Goal: Task Accomplishment & Management: Manage account settings

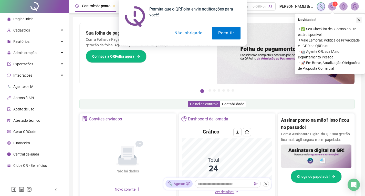
click at [359, 22] on div "Permita que o QRPoint envie notificações para você! Permitir Não, obrigado" at bounding box center [182, 23] width 365 height 46
click at [230, 35] on button "Permitir" at bounding box center [226, 33] width 28 height 13
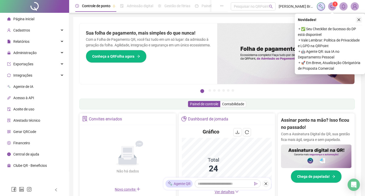
click at [358, 20] on icon "close" at bounding box center [359, 20] width 4 height 4
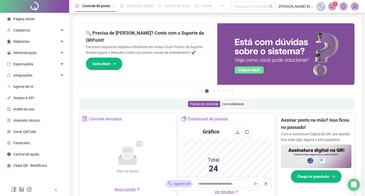
click at [15, 47] on ul "Página inicial Cadastros Relatórios Administração Exportações Integrações Agent…" at bounding box center [34, 92] width 69 height 159
click at [17, 52] on span "Administração" at bounding box center [24, 53] width 23 height 4
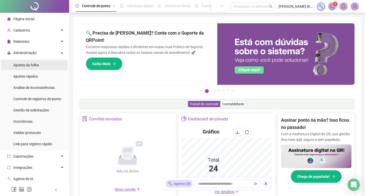
click at [19, 66] on span "Ajustes da folha" at bounding box center [26, 65] width 26 height 4
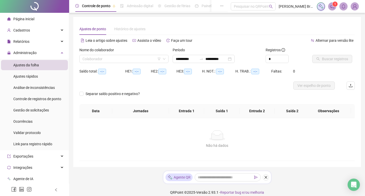
type input "**********"
click at [135, 58] on input "search" at bounding box center [121, 59] width 78 height 8
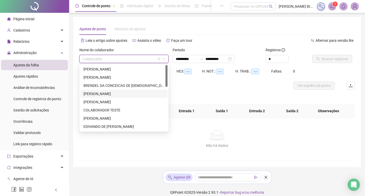
click at [111, 92] on div "[PERSON_NAME]" at bounding box center [124, 94] width 81 height 6
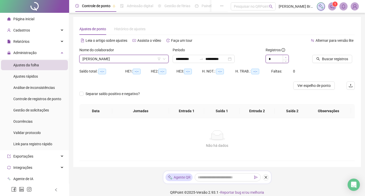
type input "*"
click at [287, 58] on icon "up" at bounding box center [286, 58] width 2 height 2
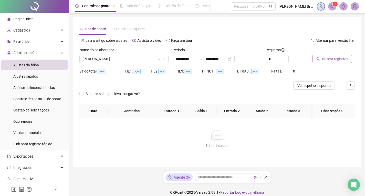
click at [330, 58] on span "Buscar registros" at bounding box center [335, 59] width 26 height 6
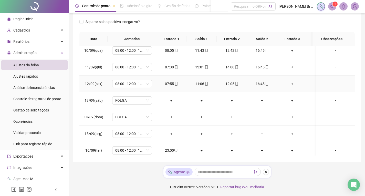
scroll to position [178, 0]
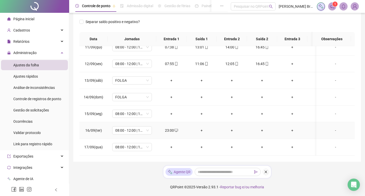
click at [201, 130] on td "+" at bounding box center [202, 130] width 30 height 17
click at [201, 128] on div "+" at bounding box center [202, 131] width 22 height 6
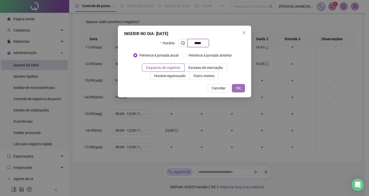
type input "*****"
click at [236, 87] on button "OK" at bounding box center [238, 88] width 13 height 8
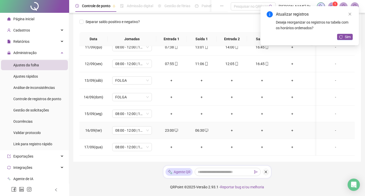
click at [230, 128] on div "+" at bounding box center [232, 131] width 22 height 6
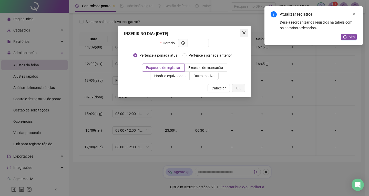
click at [244, 32] on icon "close" at bounding box center [244, 33] width 4 height 4
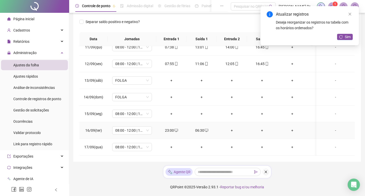
click at [232, 128] on div "+" at bounding box center [232, 131] width 22 height 6
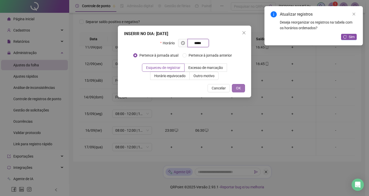
type input "*****"
click at [239, 89] on span "OK" at bounding box center [238, 88] width 5 height 6
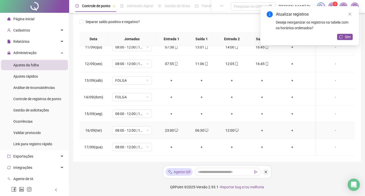
click at [262, 128] on div "+" at bounding box center [262, 131] width 22 height 6
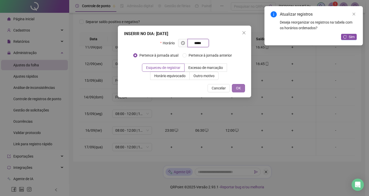
type input "*****"
click at [239, 85] on button "OK" at bounding box center [238, 88] width 13 height 8
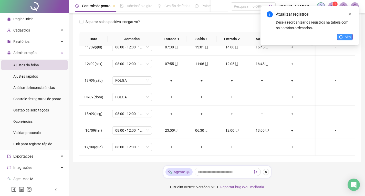
click at [344, 38] on button "Sim" at bounding box center [345, 37] width 16 height 6
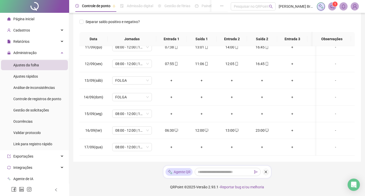
scroll to position [1, 0]
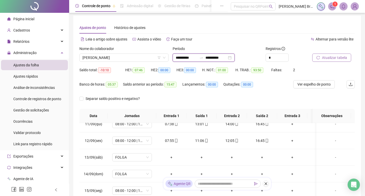
click at [180, 58] on input "**********" at bounding box center [187, 58] width 22 height 6
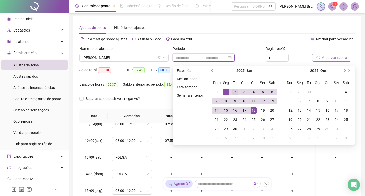
type input "**********"
click at [227, 90] on div "1" at bounding box center [226, 92] width 6 height 6
type input "**********"
click at [256, 111] on div "18" at bounding box center [254, 110] width 6 height 6
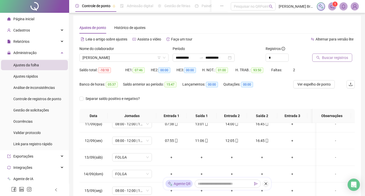
click at [334, 58] on span "Buscar registros" at bounding box center [335, 58] width 26 height 6
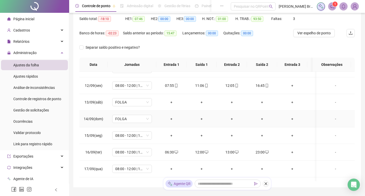
scroll to position [194, 0]
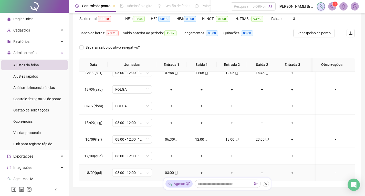
click at [176, 171] on icon "mobile" at bounding box center [176, 173] width 4 height 4
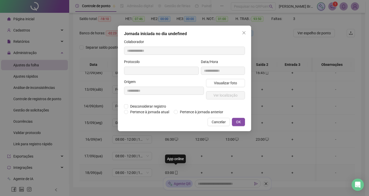
type input "**********"
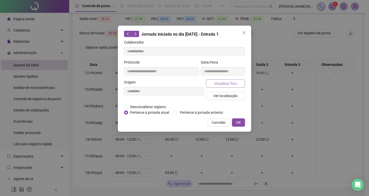
click at [229, 85] on span "Visualizar foto" at bounding box center [225, 84] width 23 height 6
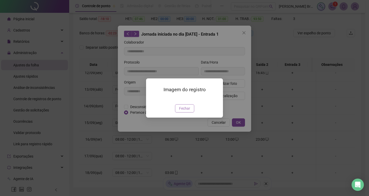
click at [184, 111] on span "Fechar" at bounding box center [184, 109] width 11 height 6
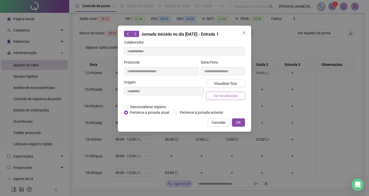
click at [217, 94] on span "Ver localização" at bounding box center [225, 96] width 24 height 6
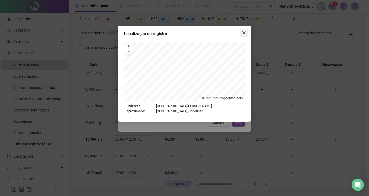
click at [242, 34] on icon "close" at bounding box center [244, 33] width 4 height 4
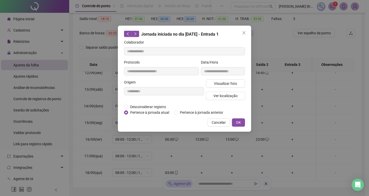
click at [242, 34] on icon "close" at bounding box center [244, 33] width 4 height 4
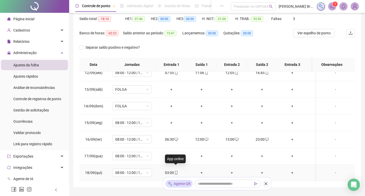
click at [176, 171] on icon "mobile" at bounding box center [176, 173] width 4 height 4
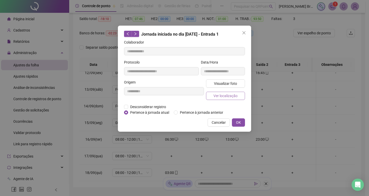
click at [235, 93] on span "Ver localização" at bounding box center [225, 96] width 24 height 6
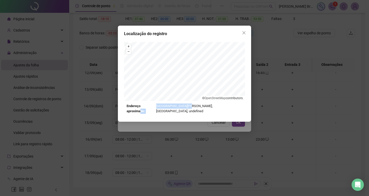
drag, startPoint x: 158, startPoint y: 107, endPoint x: 196, endPoint y: 108, distance: 38.2
click at [196, 108] on div "Endereço aproximado: [GEOGRAPHIC_DATA][PERSON_NAME], [GEOGRAPHIC_DATA], undefin…" at bounding box center [185, 109] width 116 height 11
click at [195, 109] on div "Localização do registro + – ⇧ › © OpenStreetMap contributors. Endereço aproxima…" at bounding box center [184, 74] width 133 height 96
click at [247, 29] on button "Close" at bounding box center [244, 33] width 8 height 8
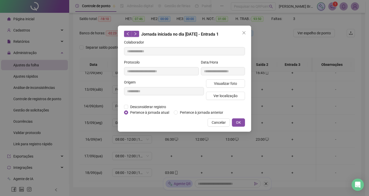
click at [247, 29] on button "Close" at bounding box center [244, 33] width 8 height 8
